Goal: Transaction & Acquisition: Book appointment/travel/reservation

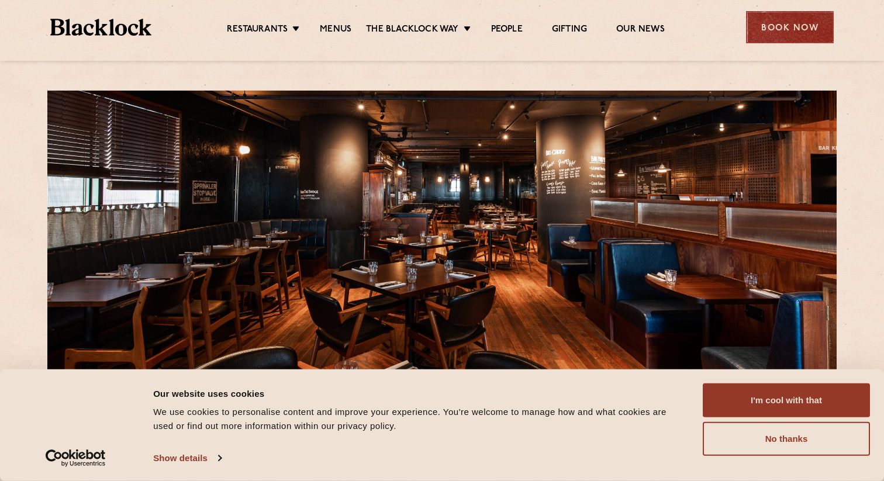
click at [776, 20] on div "Book Now" at bounding box center [790, 27] width 88 height 32
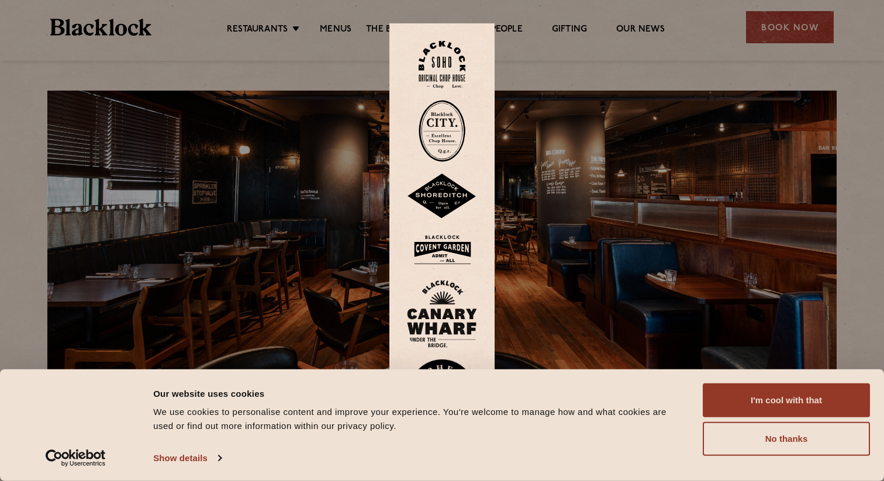
click at [452, 301] on img at bounding box center [442, 314] width 70 height 68
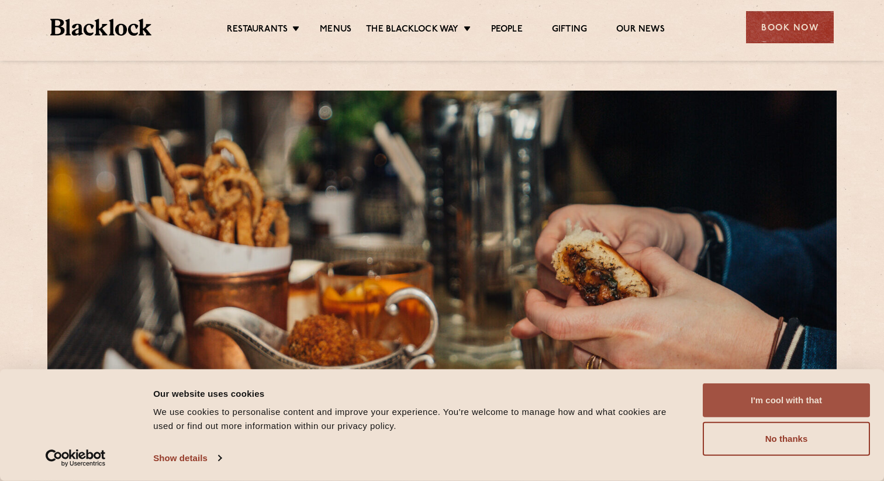
click at [778, 388] on button "I'm cool with that" at bounding box center [785, 400] width 167 height 34
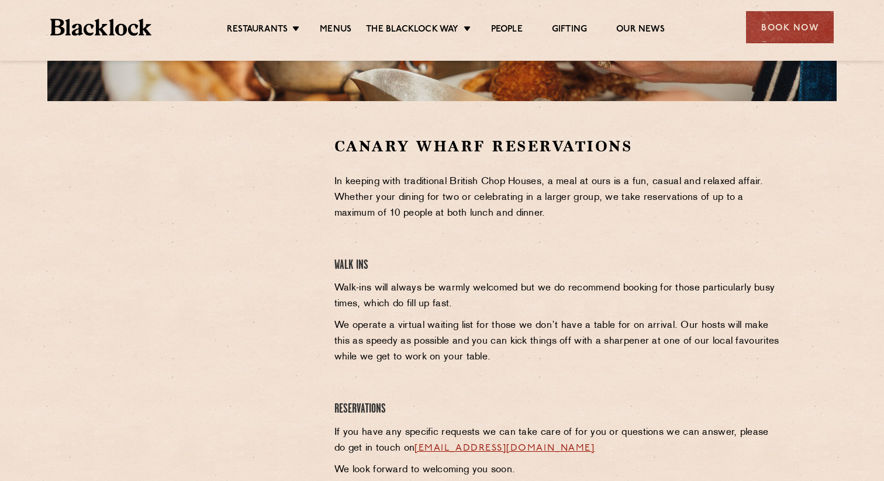
scroll to position [321, 0]
